Goal: Check status: Check status

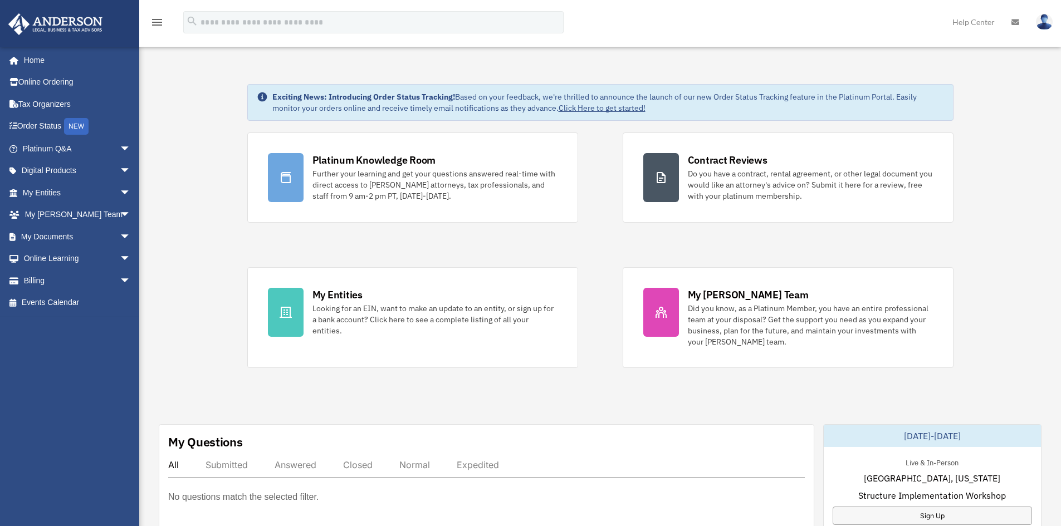
click at [61, 124] on link "Order Status NEW" at bounding box center [78, 126] width 140 height 23
click at [51, 123] on link "Order Status NEW" at bounding box center [78, 126] width 140 height 23
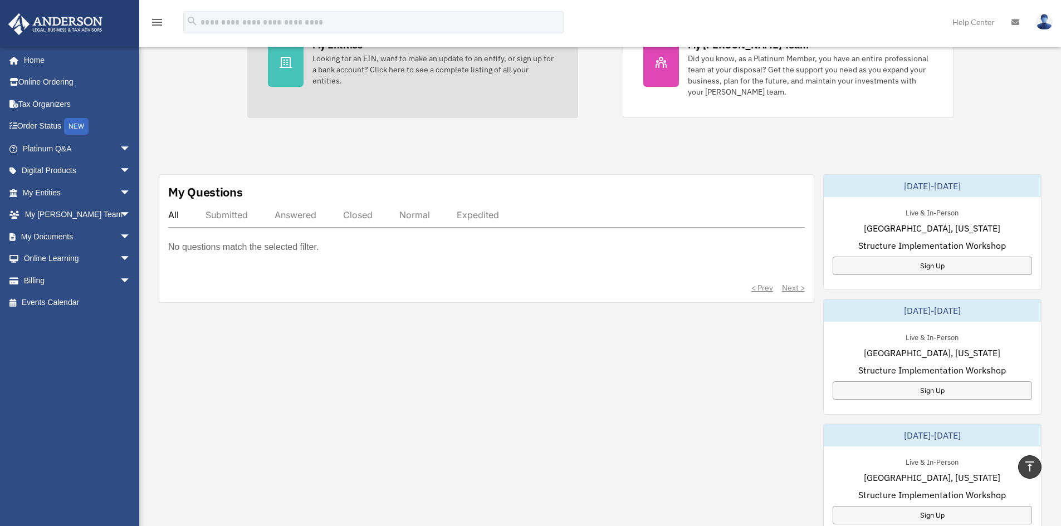
scroll to position [223, 0]
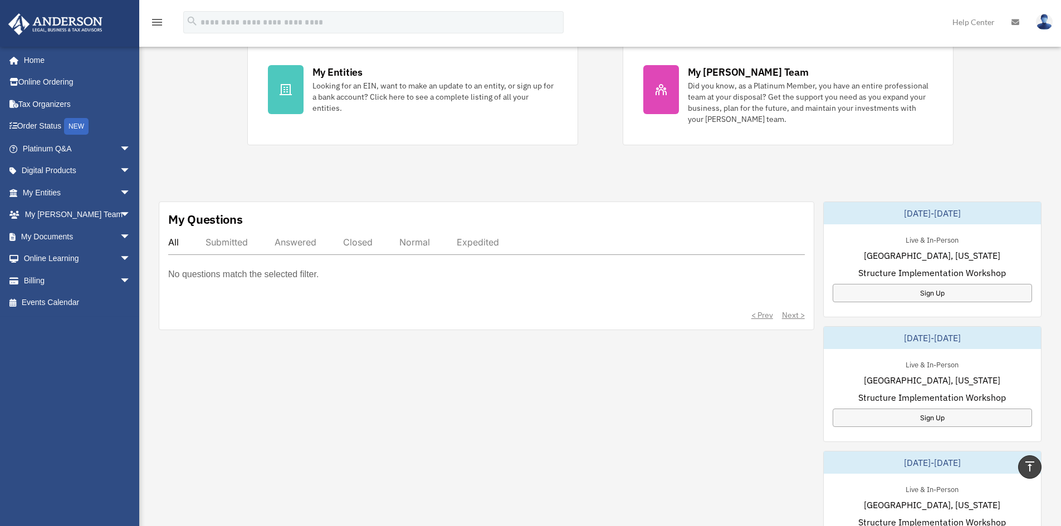
click at [50, 25] on img at bounding box center [55, 24] width 101 height 22
